Goal: Download file/media

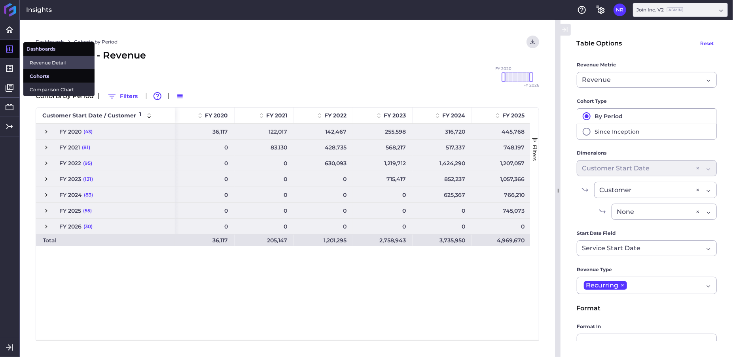
click at [36, 62] on span "Revenue Detail" at bounding box center [59, 63] width 59 height 8
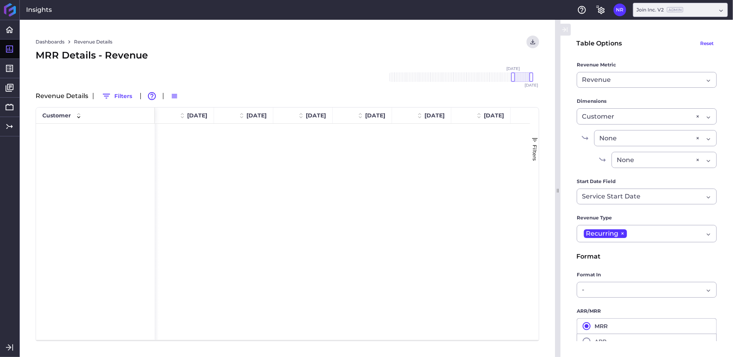
scroll to position [981, 0]
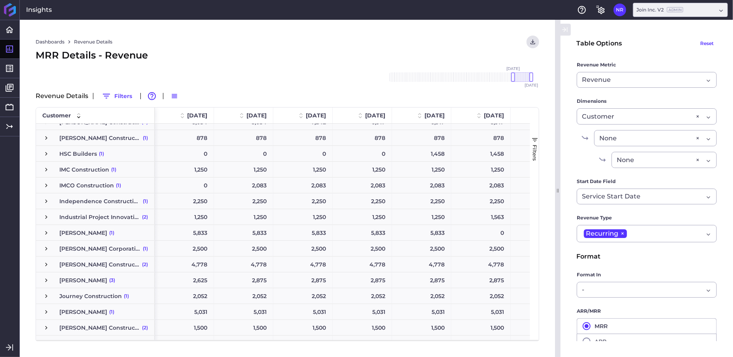
click at [47, 138] on span "Press SPACE to select this row." at bounding box center [46, 137] width 7 height 7
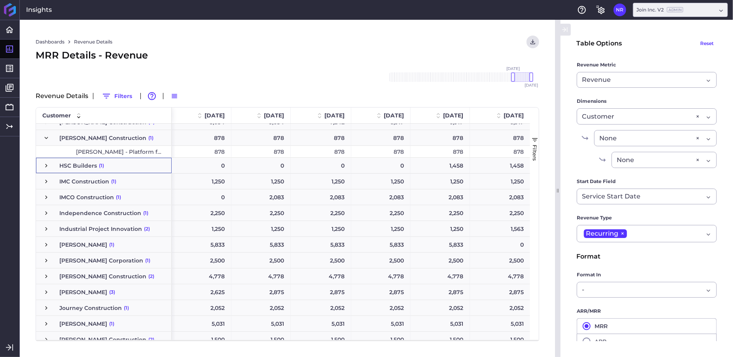
click at [45, 165] on span "Press SPACE to select this row." at bounding box center [46, 165] width 7 height 7
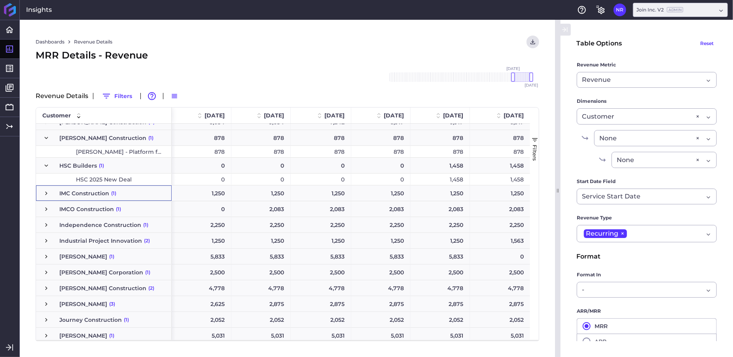
click at [45, 193] on span "Press SPACE to select this row." at bounding box center [46, 193] width 7 height 7
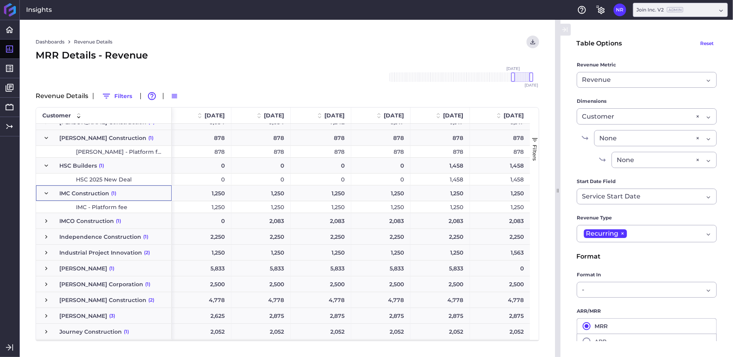
click at [47, 221] on span "Press SPACE to select this row." at bounding box center [46, 221] width 7 height 7
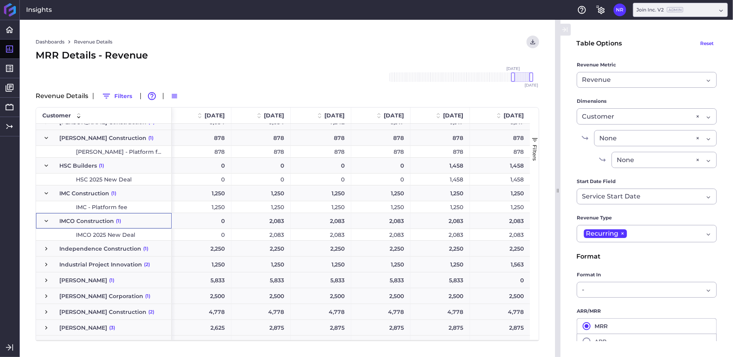
click at [46, 247] on span "Press SPACE to select this row." at bounding box center [46, 248] width 7 height 7
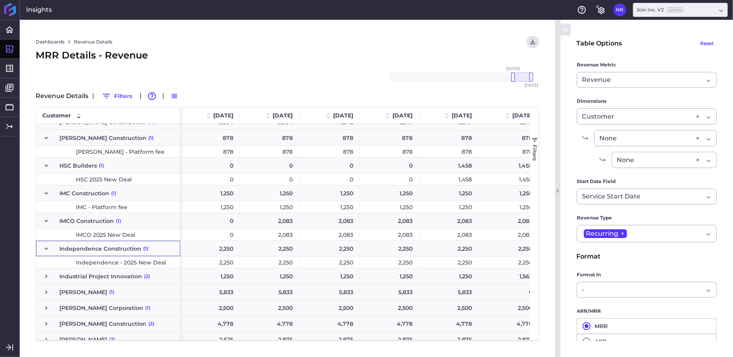
click at [47, 270] on span "Press SPACE to select this row." at bounding box center [46, 276] width 7 height 15
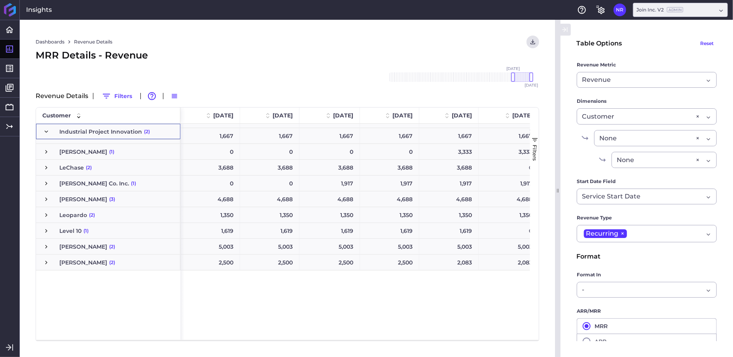
scroll to position [1319, 0]
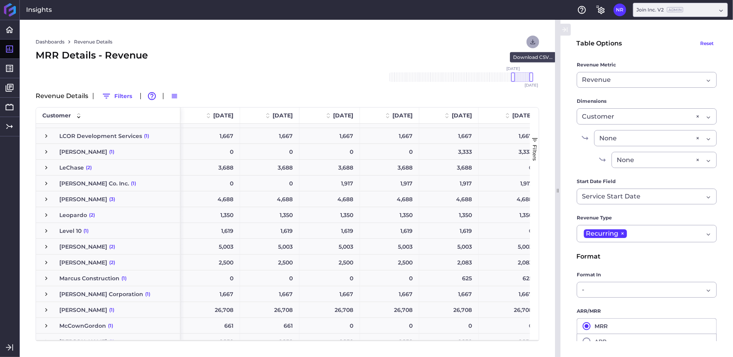
click at [532, 42] on icon "User Menu" at bounding box center [532, 42] width 5 height 5
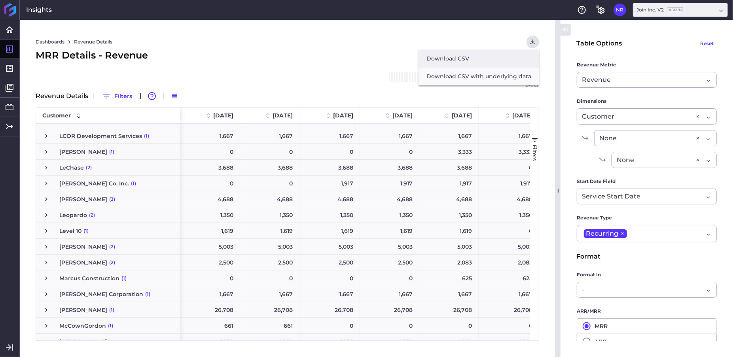
click at [447, 61] on button "Download CSV" at bounding box center [478, 59] width 121 height 18
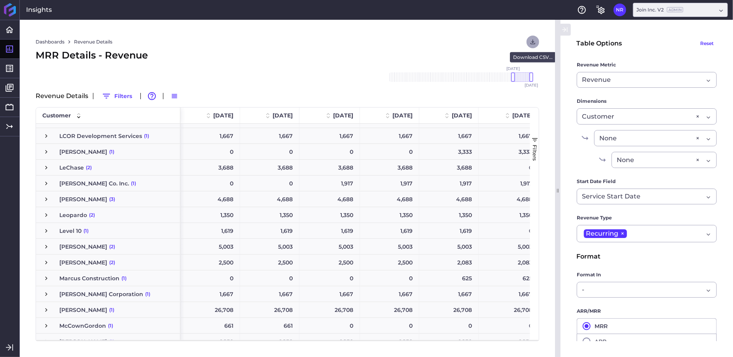
click at [537, 42] on button "User Menu" at bounding box center [532, 42] width 13 height 13
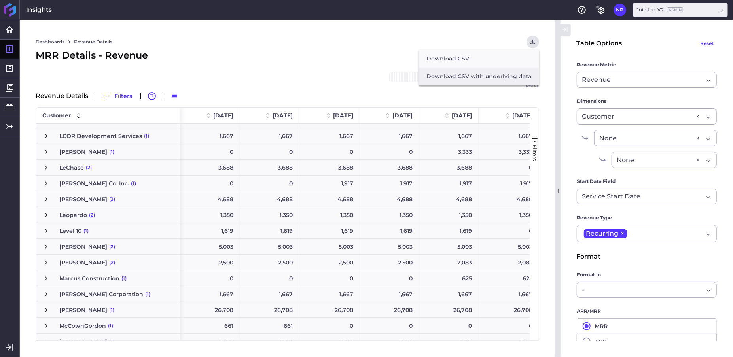
click at [486, 77] on button "Download CSV with underlying data" at bounding box center [478, 77] width 121 height 18
click at [478, 47] on div "Dashboards Revenue Details Download CSV... Download CSV Download CSV with under…" at bounding box center [287, 42] width 503 height 13
click at [511, 75] on div at bounding box center [510, 76] width 4 height 9
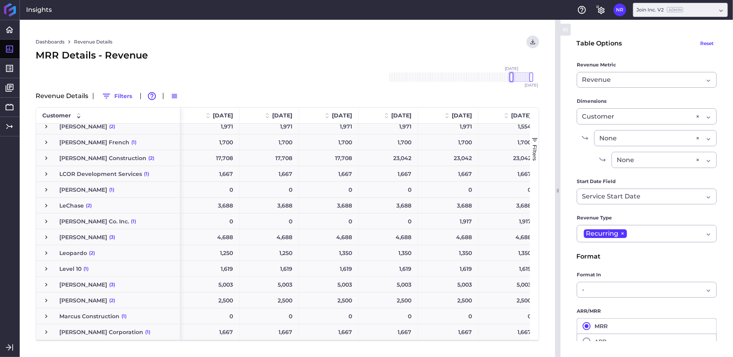
click at [511, 77] on div at bounding box center [511, 76] width 4 height 9
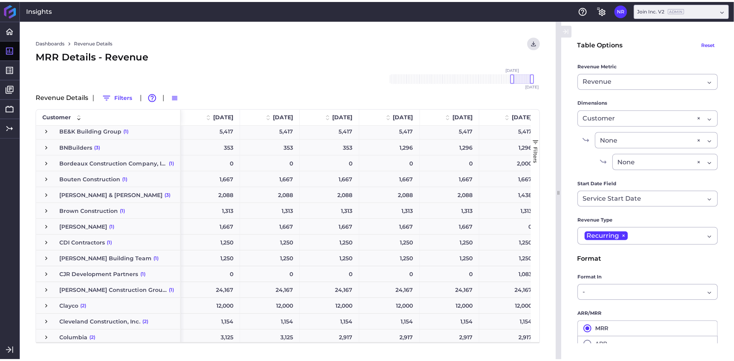
scroll to position [0, 0]
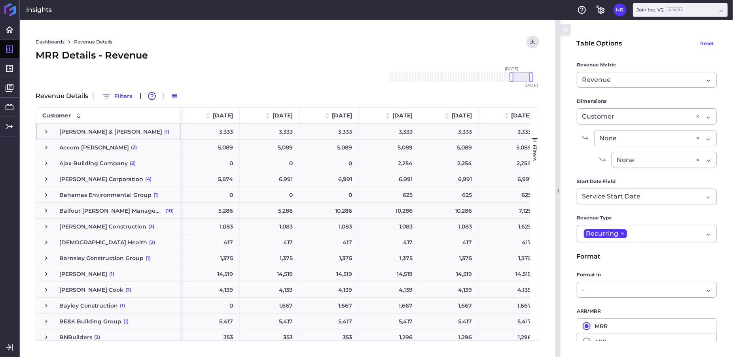
click at [47, 130] on span "Press SPACE to select this row." at bounding box center [46, 131] width 7 height 7
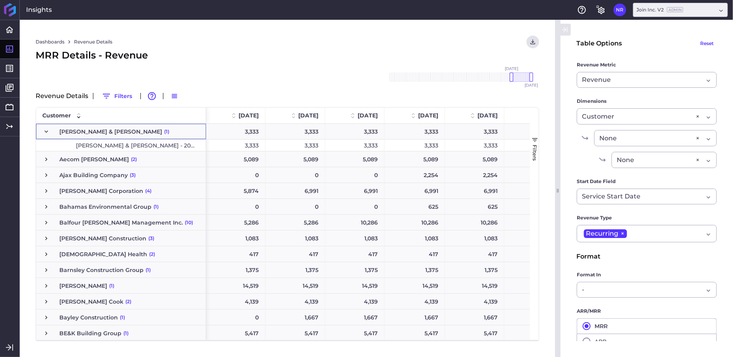
click at [45, 158] on span "Press SPACE to select this row." at bounding box center [46, 159] width 7 height 7
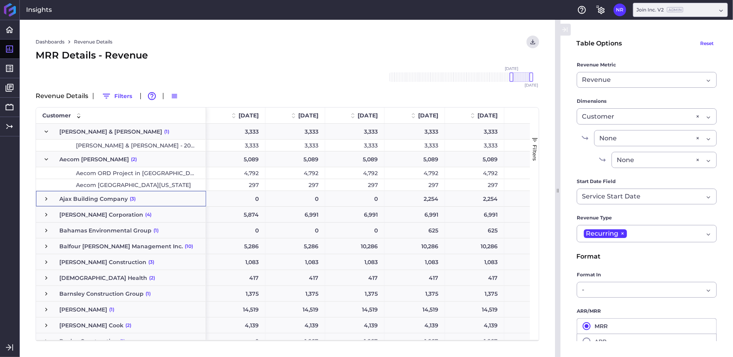
click at [47, 201] on span "Press SPACE to select this row." at bounding box center [46, 198] width 7 height 7
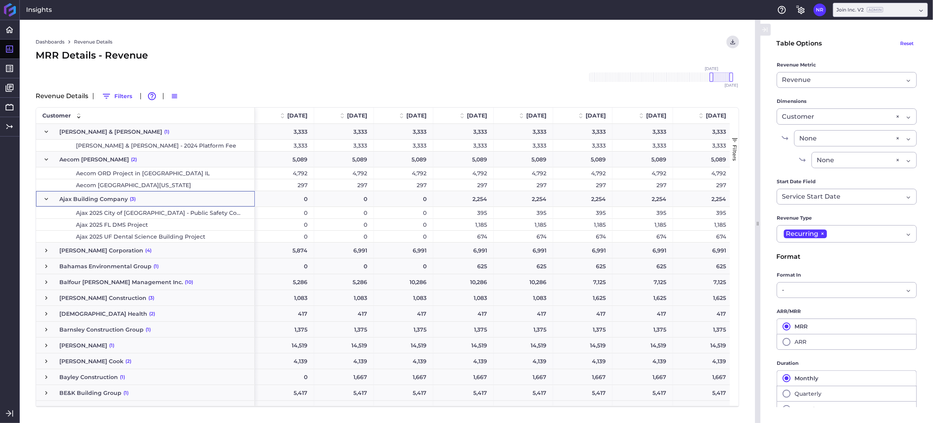
click at [47, 250] on span "Press SPACE to select this row." at bounding box center [46, 250] width 7 height 7
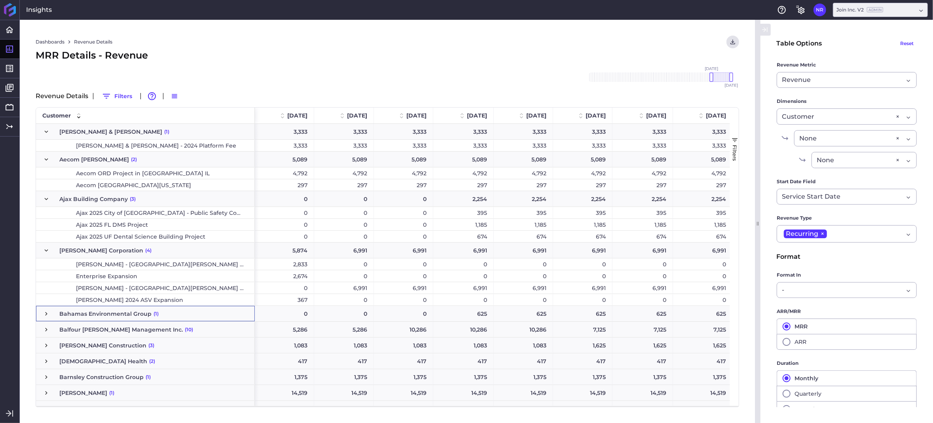
click at [47, 314] on span "Press SPACE to select this row." at bounding box center [46, 313] width 7 height 7
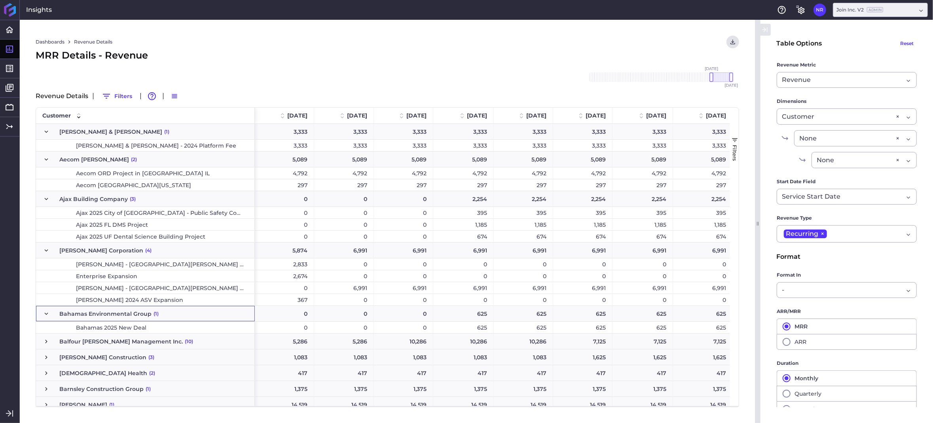
click at [47, 339] on span "Press SPACE to select this row." at bounding box center [46, 341] width 7 height 7
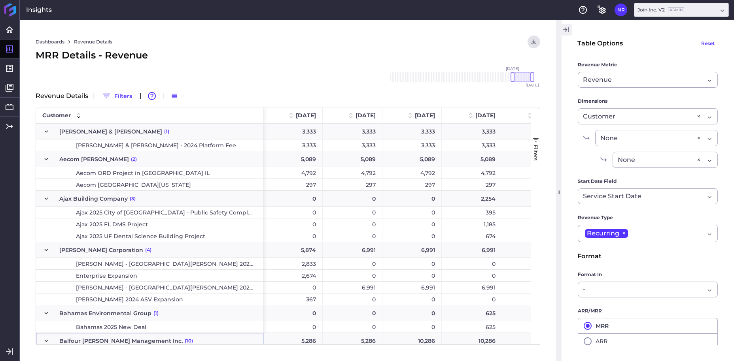
click at [566, 30] on icon "button" at bounding box center [565, 29] width 4 height 5
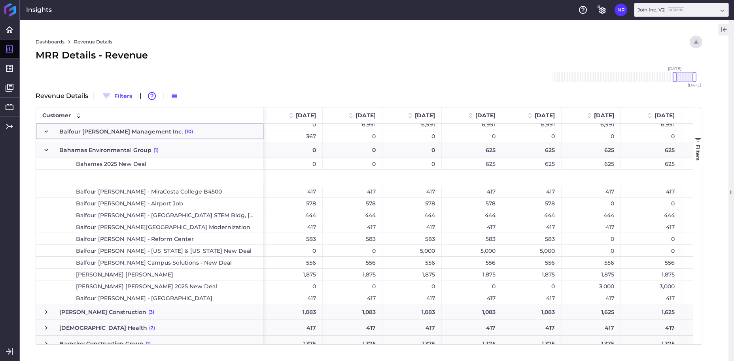
scroll to position [228, 0]
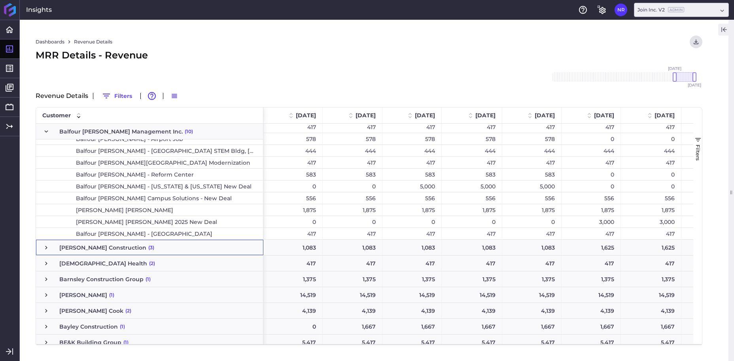
click at [47, 248] on span "Press SPACE to select this row." at bounding box center [46, 247] width 7 height 7
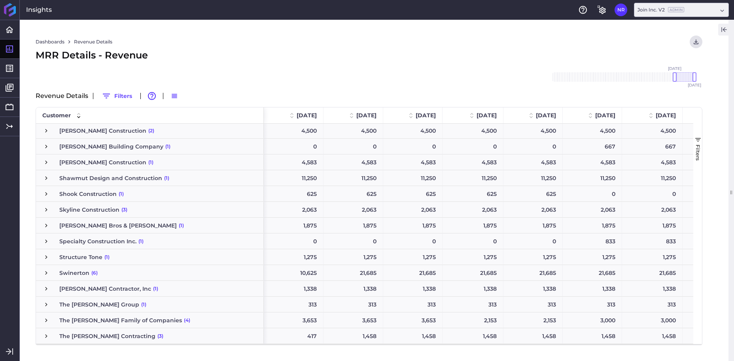
scroll to position [2164, 0]
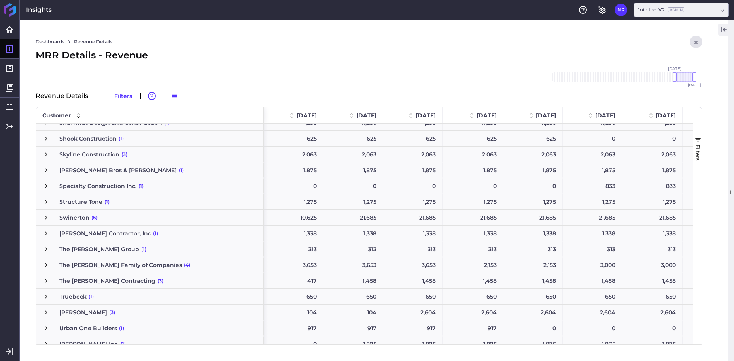
click at [45, 218] on span "Press SPACE to select this row." at bounding box center [46, 217] width 7 height 7
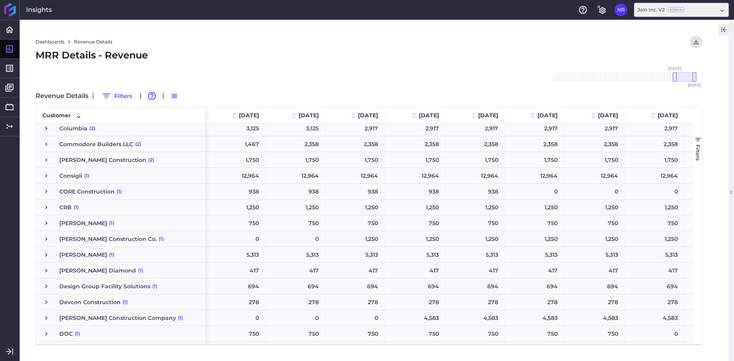
scroll to position [0, 0]
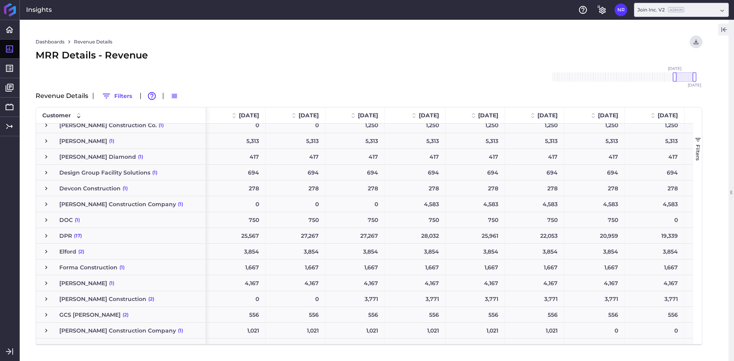
click at [45, 238] on span "Press SPACE to select this row." at bounding box center [46, 236] width 7 height 7
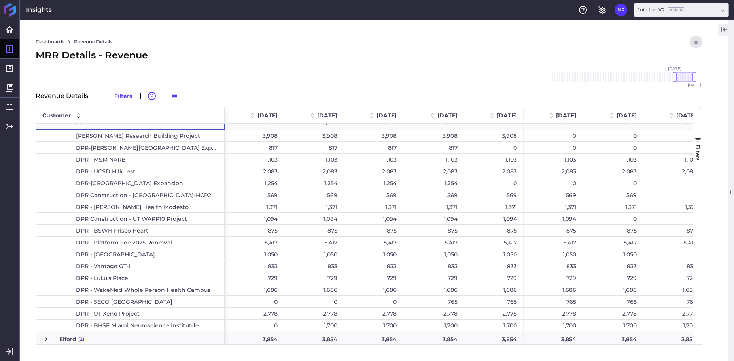
scroll to position [911, 0]
click at [47, 132] on span "Press SPACE to select this row." at bounding box center [46, 131] width 7 height 7
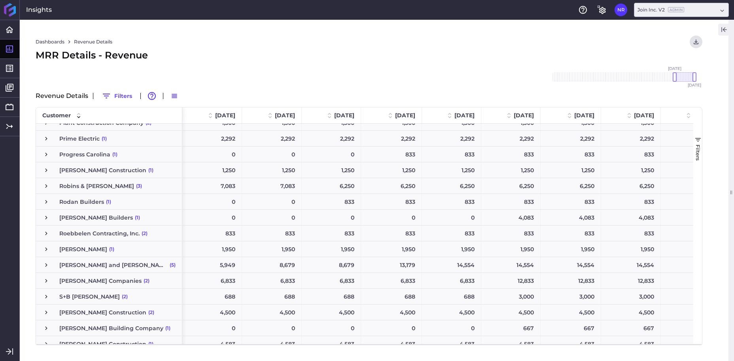
scroll to position [2382, 0]
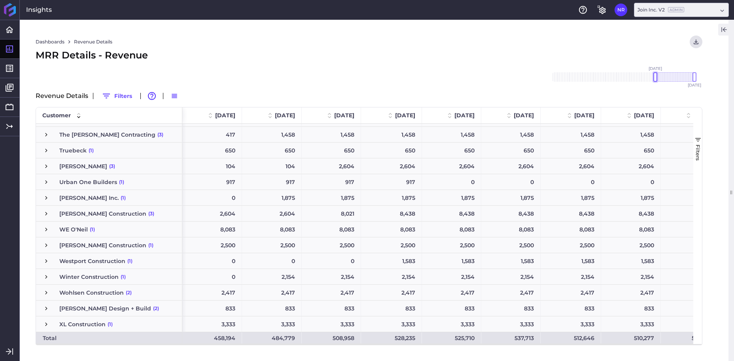
drag, startPoint x: 676, startPoint y: 77, endPoint x: 657, endPoint y: 77, distance: 19.0
click at [657, 77] on div at bounding box center [655, 76] width 4 height 9
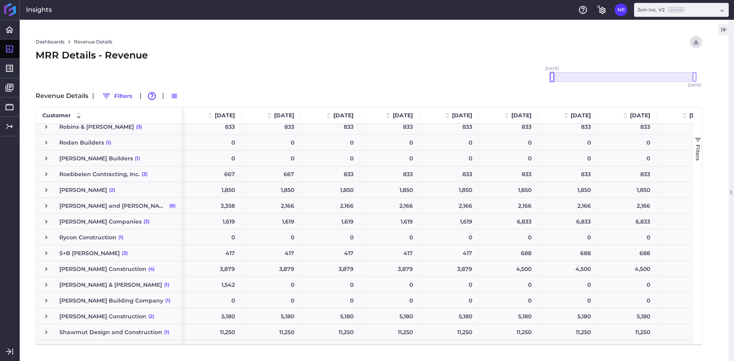
drag, startPoint x: 654, startPoint y: 76, endPoint x: 499, endPoint y: 85, distance: 155.7
click at [499, 85] on div "[DATE] Dec '[DATE] Feb '[DATE] Apr '[DATE] Jun '[DATE] Aug '[DATE] Oct '[DATE] …" at bounding box center [369, 83] width 667 height 11
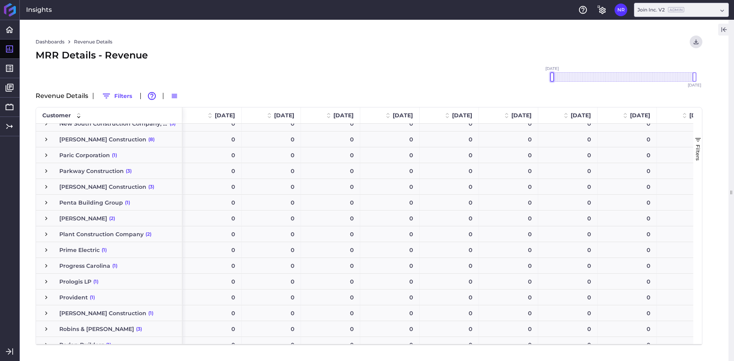
drag, startPoint x: 551, startPoint y: 78, endPoint x: 517, endPoint y: 80, distance: 33.7
click at [517, 80] on div "[DATE] Dec '[DATE] Feb '[DATE] Apr '[DATE] Jun '[DATE] Aug '[DATE] Oct '[DATE] …" at bounding box center [369, 83] width 667 height 11
drag, startPoint x: 695, startPoint y: 78, endPoint x: 705, endPoint y: 78, distance: 9.5
click at [705, 78] on div "Dashboards Revenue Details Download CSV... Download CSV Download CSV with under…" at bounding box center [369, 191] width 698 height 342
click at [696, 43] on icon "User Menu" at bounding box center [696, 42] width 5 height 5
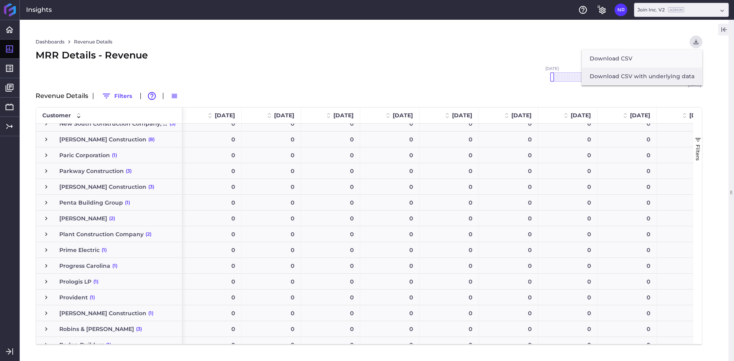
click at [648, 77] on button "Download CSV with underlying data" at bounding box center [642, 77] width 121 height 18
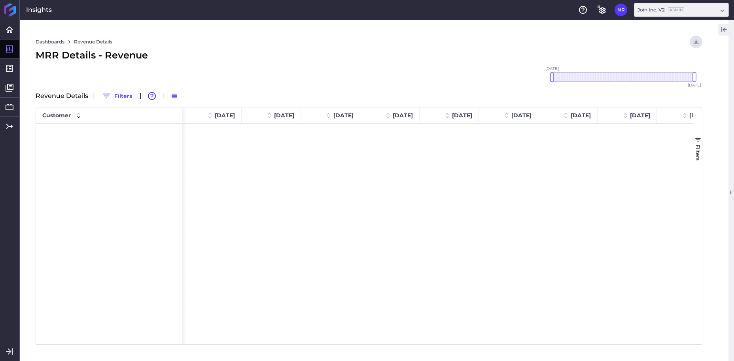
scroll to position [445, 0]
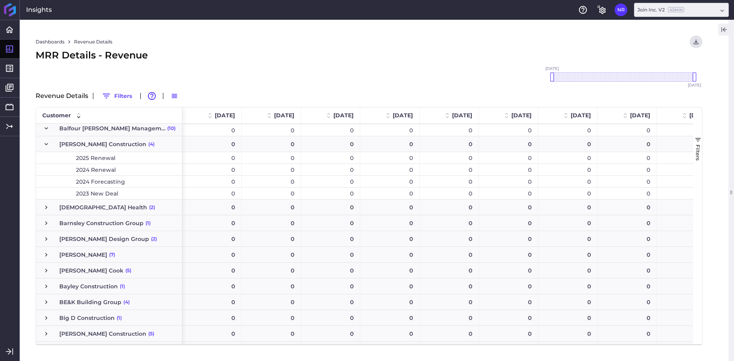
click at [45, 145] on span "Press SPACE to select this row." at bounding box center [46, 144] width 7 height 7
